Goal: Task Accomplishment & Management: Manage account settings

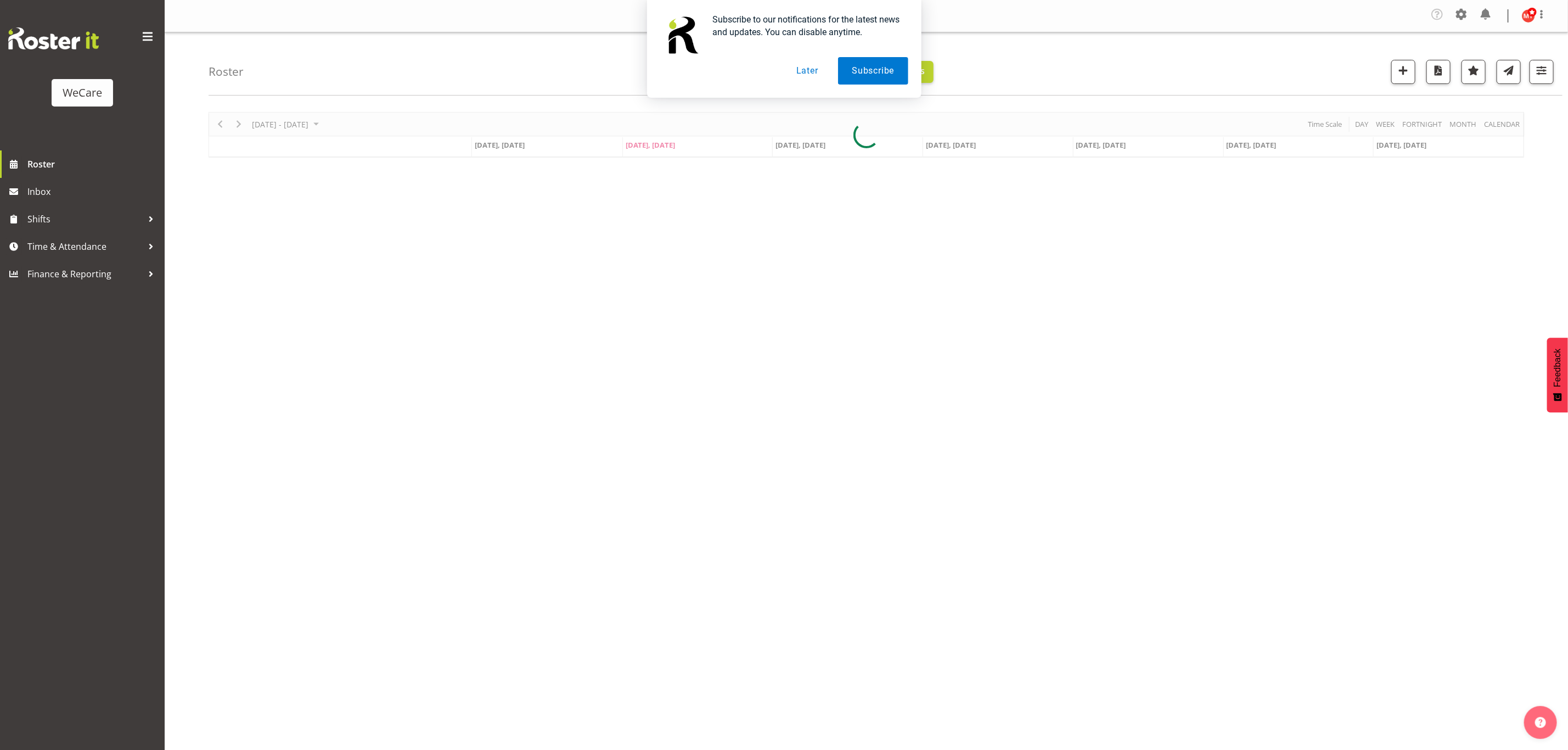
click at [812, 72] on button "Later" at bounding box center [807, 71] width 49 height 28
click at [1536, 75] on span "button" at bounding box center [1541, 70] width 15 height 15
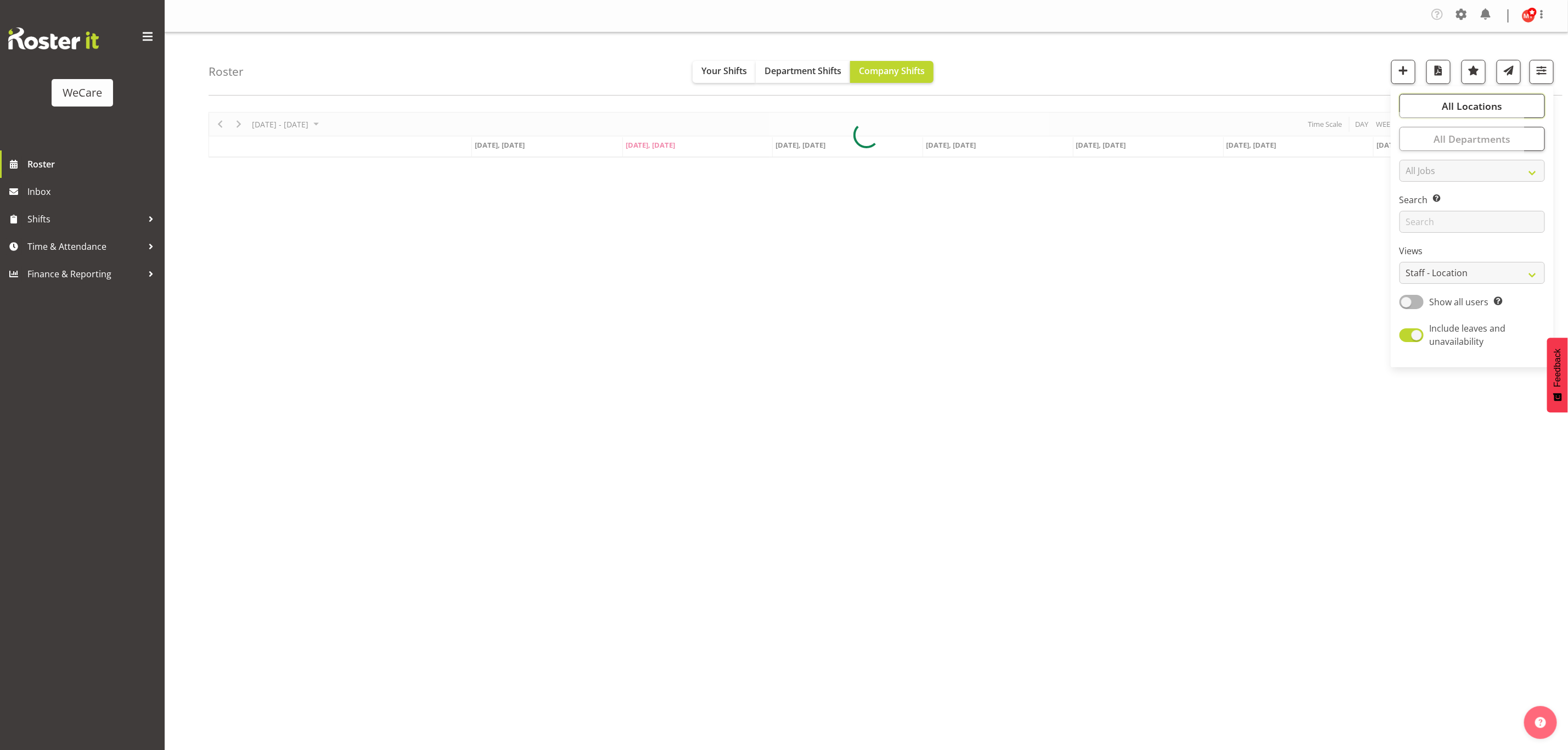
click at [1473, 102] on span "All Locations" at bounding box center [1472, 105] width 60 height 13
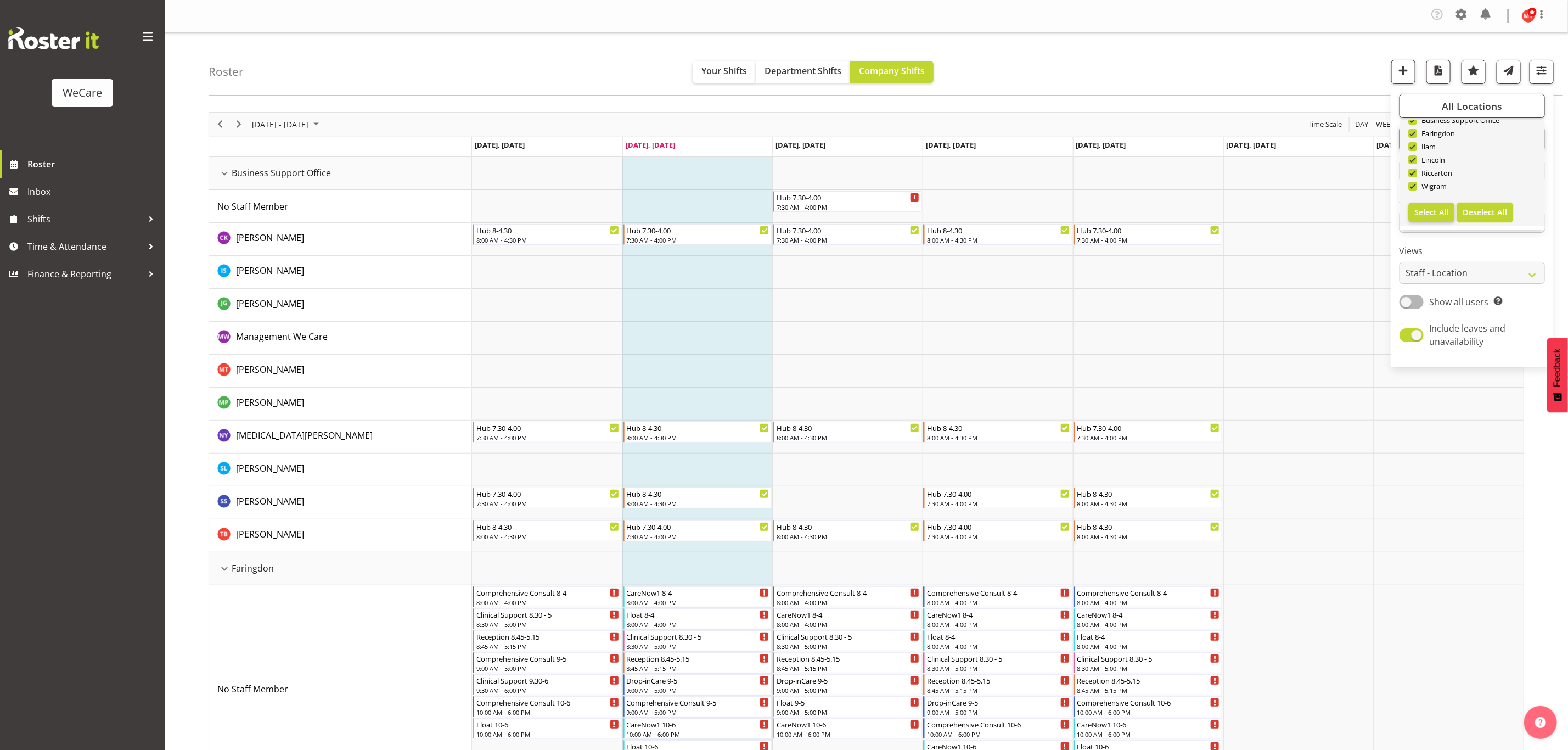
click at [1485, 211] on span "Deselect All" at bounding box center [1485, 212] width 45 height 10
checkbox input "false"
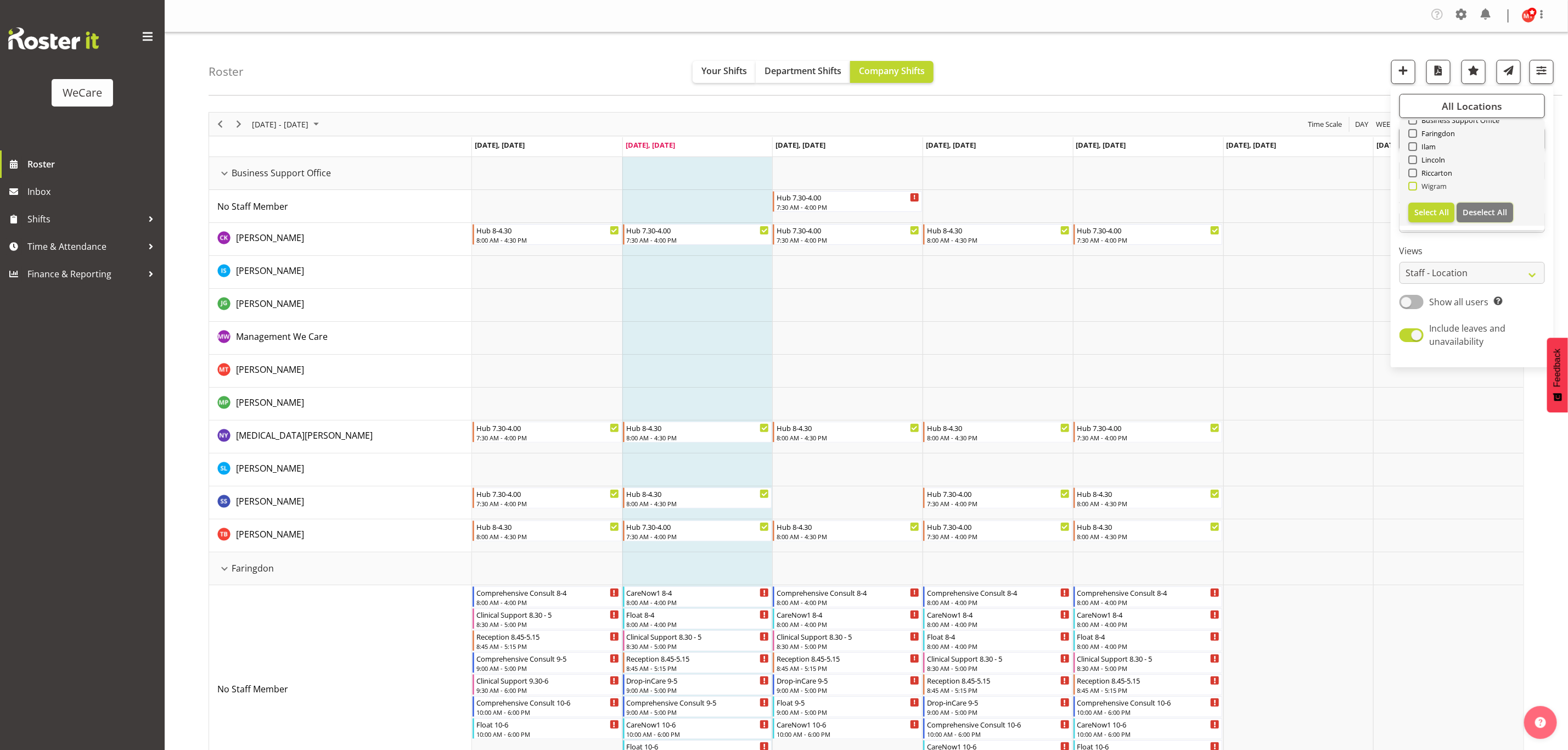
checkbox input "false"
click at [1417, 186] on span "Wigram" at bounding box center [1432, 186] width 30 height 9
click at [1415, 186] on input "Wigram" at bounding box center [1412, 186] width 7 height 7
checkbox input "true"
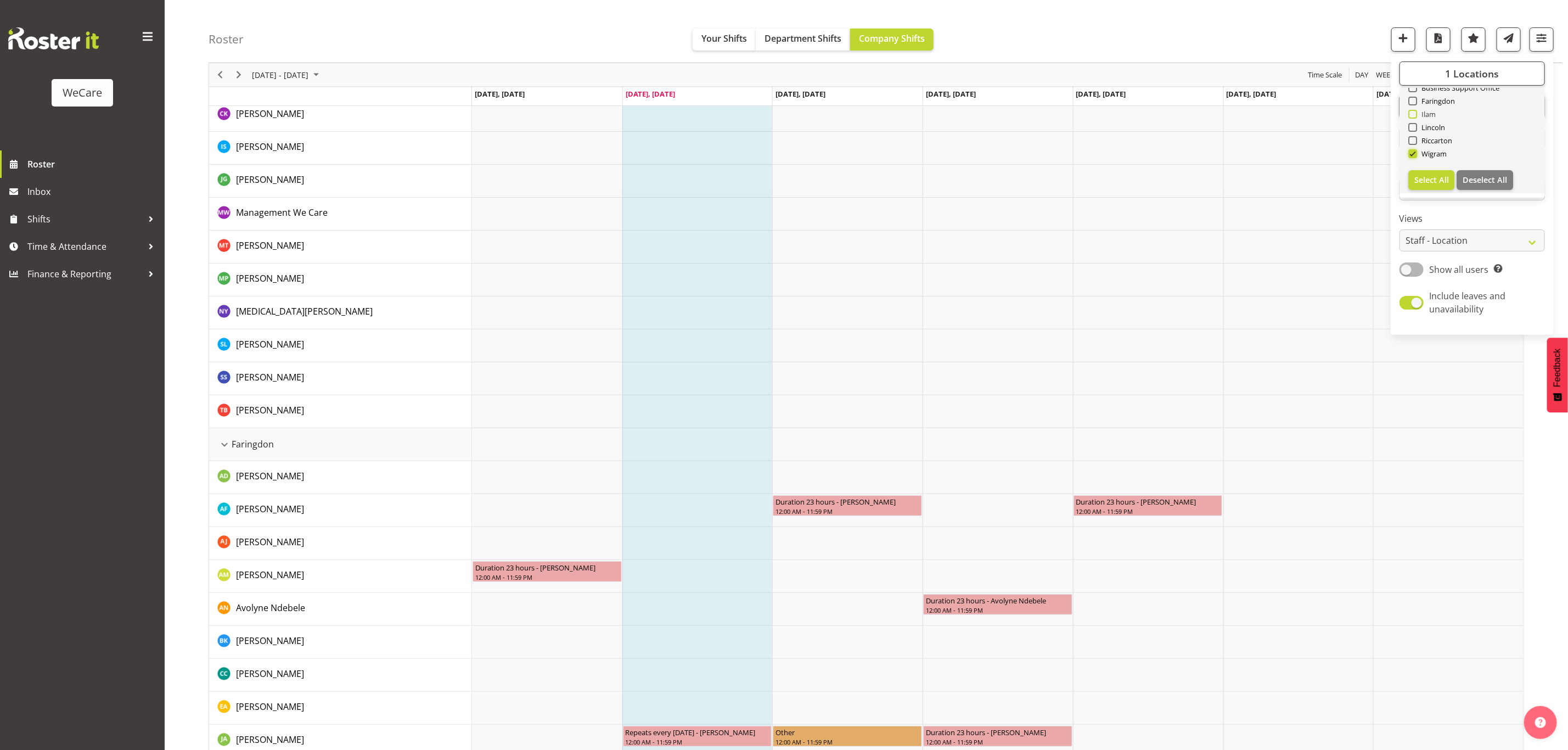
scroll to position [165, 0]
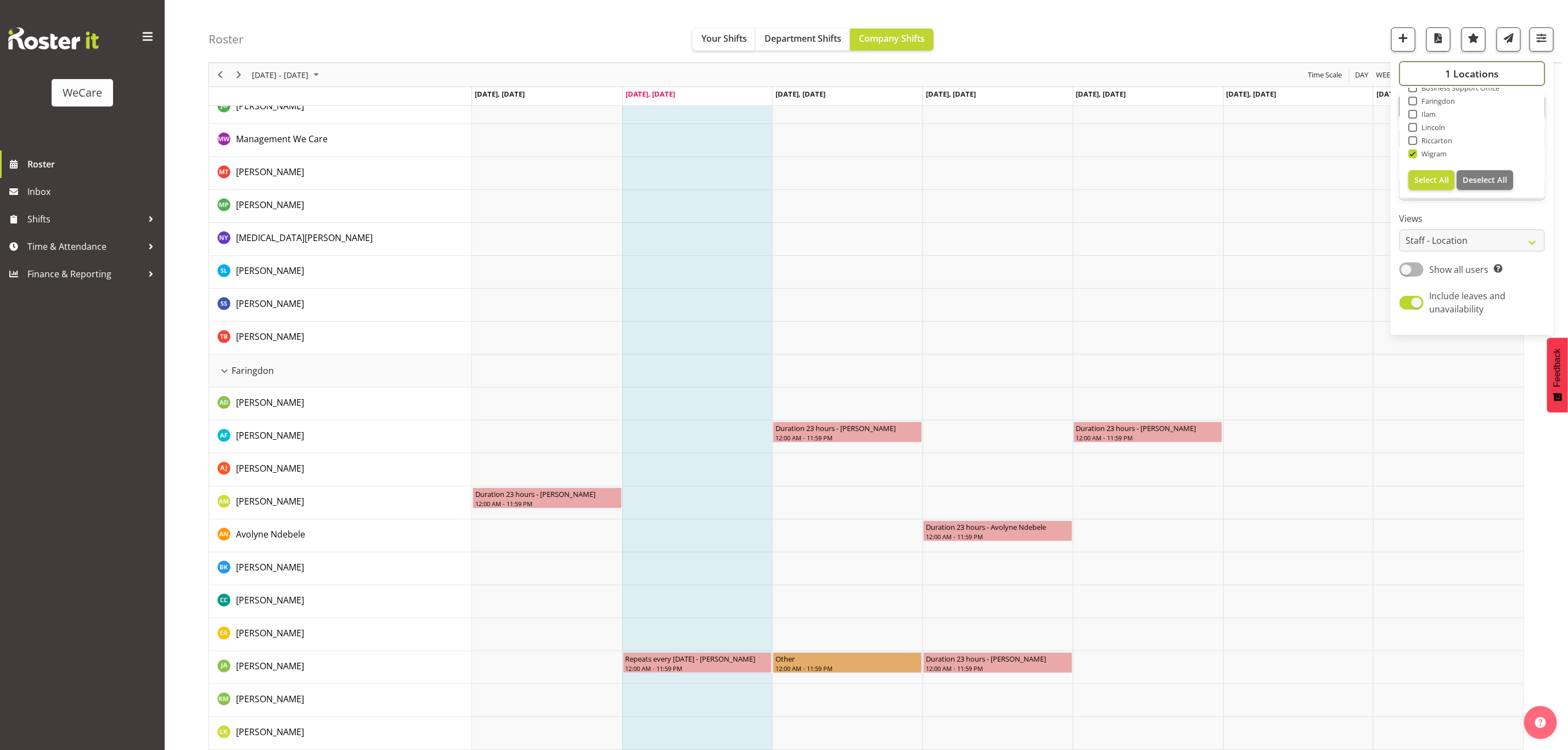
click at [1448, 75] on span "1 Locations" at bounding box center [1472, 73] width 53 height 13
click at [1456, 103] on span "All Departments" at bounding box center [1471, 106] width 77 height 13
click at [1470, 221] on span "Deselect All" at bounding box center [1485, 226] width 45 height 10
checkbox input "false"
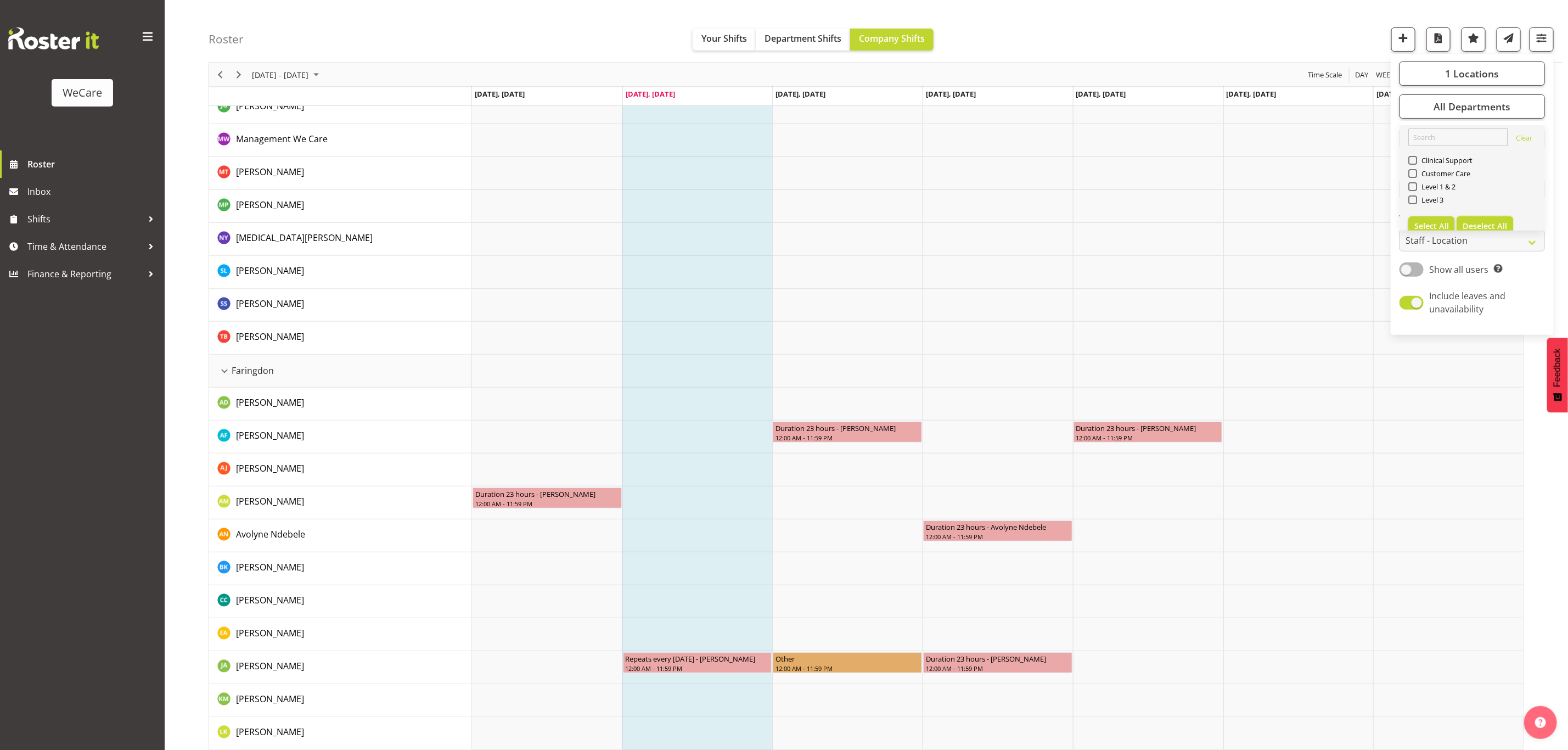
checkbox input "false"
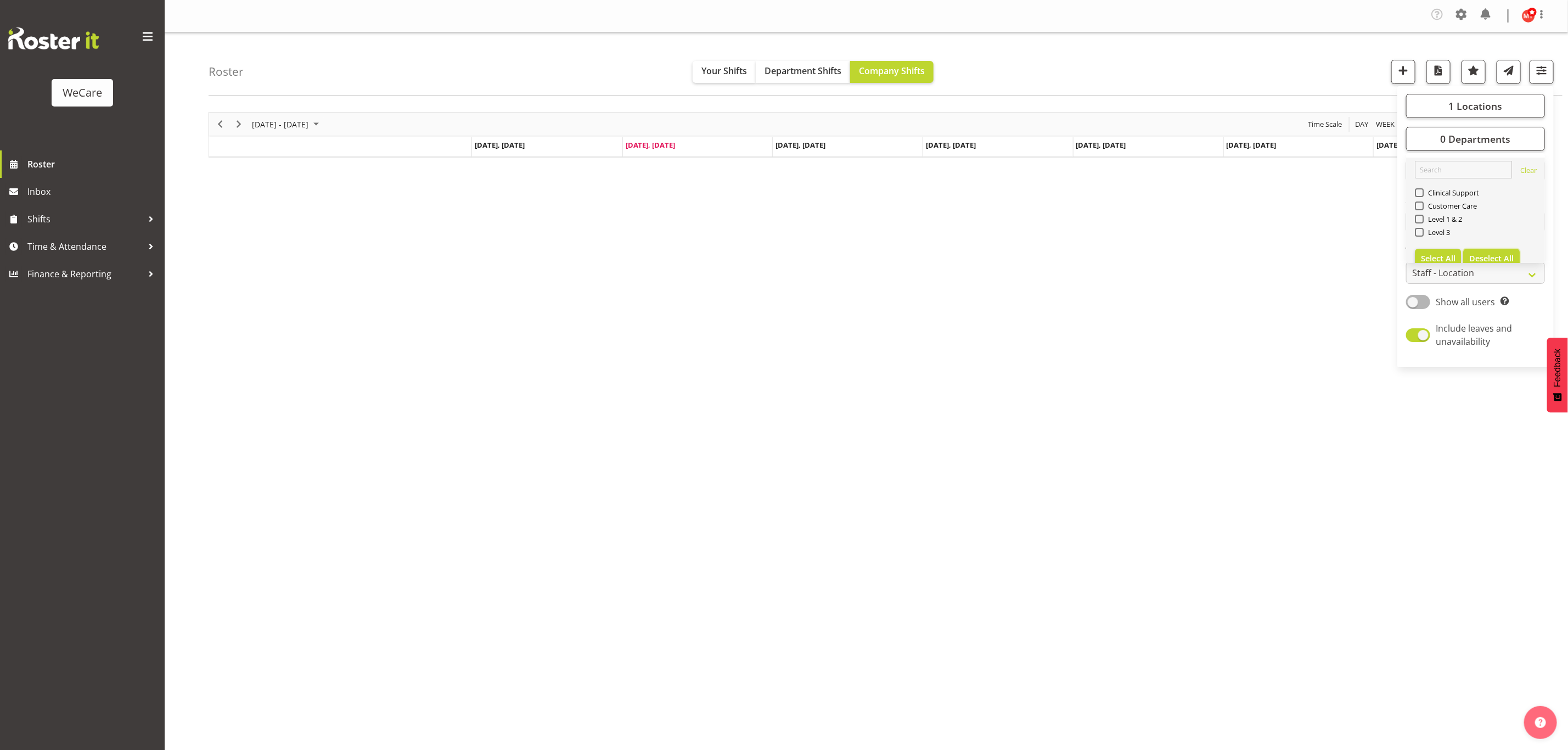
scroll to position [0, 0]
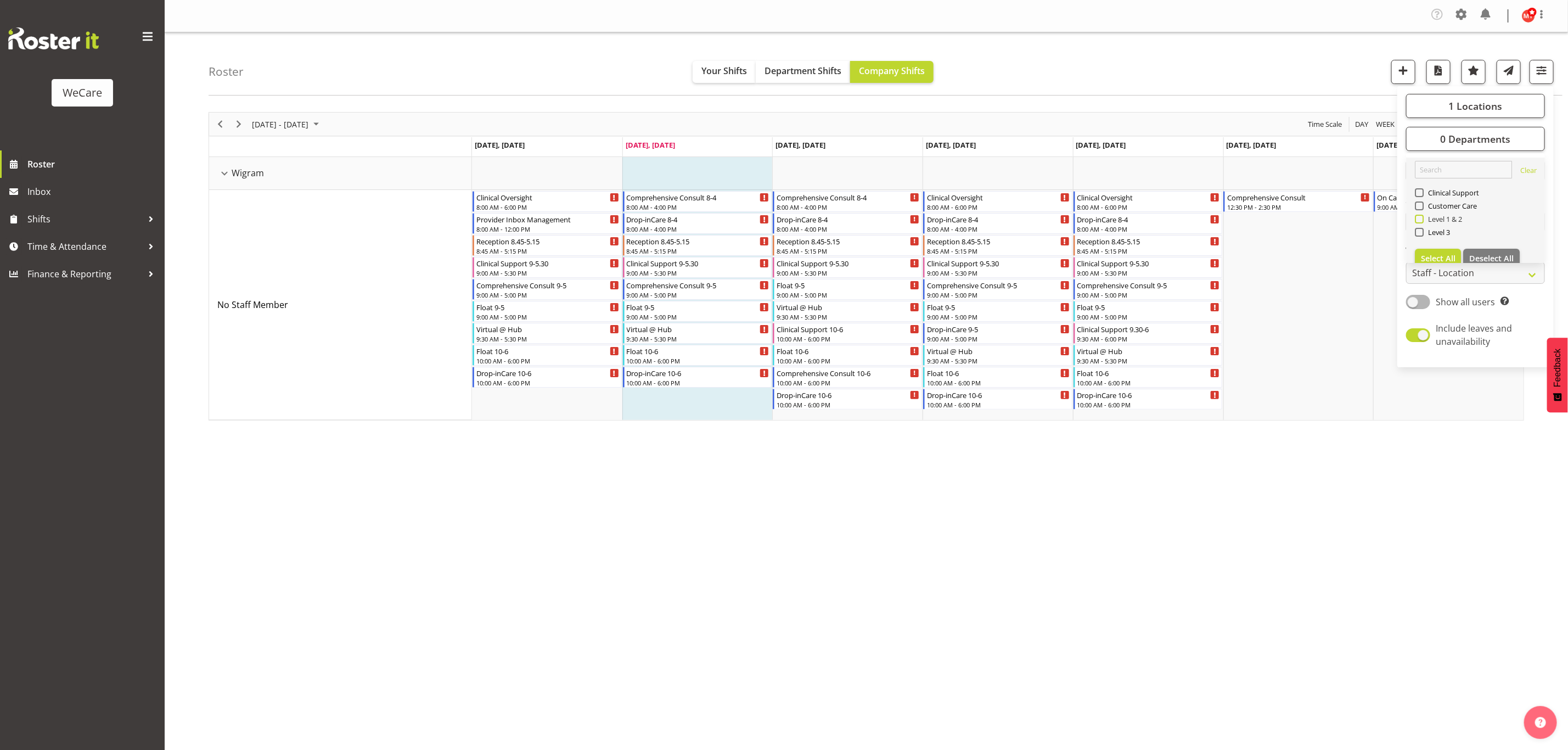
click at [1421, 221] on span at bounding box center [1420, 219] width 9 height 9
click at [1421, 221] on input "Level 1 & 2" at bounding box center [1419, 219] width 7 height 7
checkbox input "true"
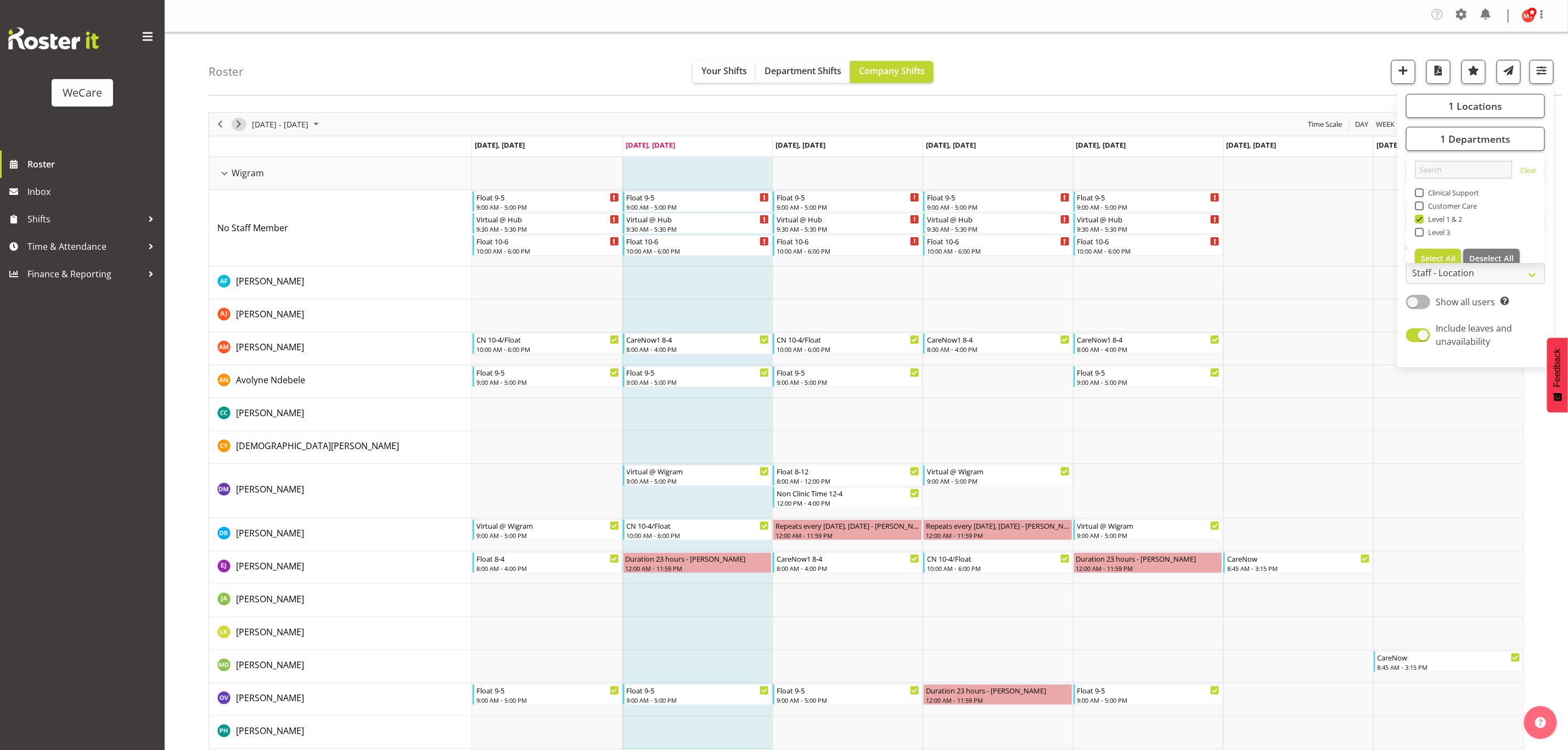
click at [238, 124] on span "Next" at bounding box center [238, 124] width 13 height 14
